Goal: Task Accomplishment & Management: Manage account settings

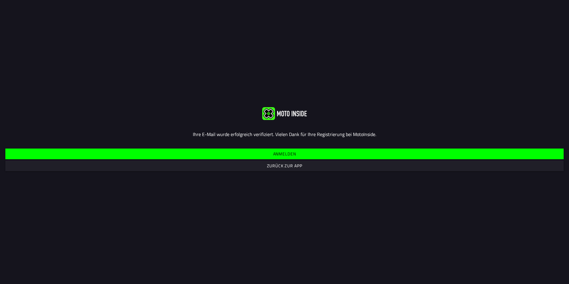
click at [369, 155] on span "Anmelden" at bounding box center [284, 153] width 549 height 11
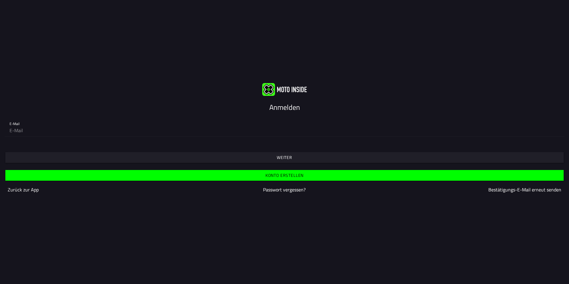
click at [32, 132] on input "email" at bounding box center [285, 130] width 550 height 12
type input "[EMAIL_ADDRESS][DOMAIN_NAME]"
click at [329, 156] on span "Weiter" at bounding box center [284, 157] width 549 height 11
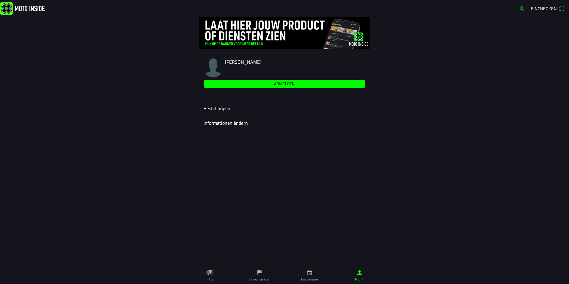
click at [238, 106] on ion-label "Bestellungen" at bounding box center [284, 108] width 162 height 7
